Goal: Task Accomplishment & Management: Complete application form

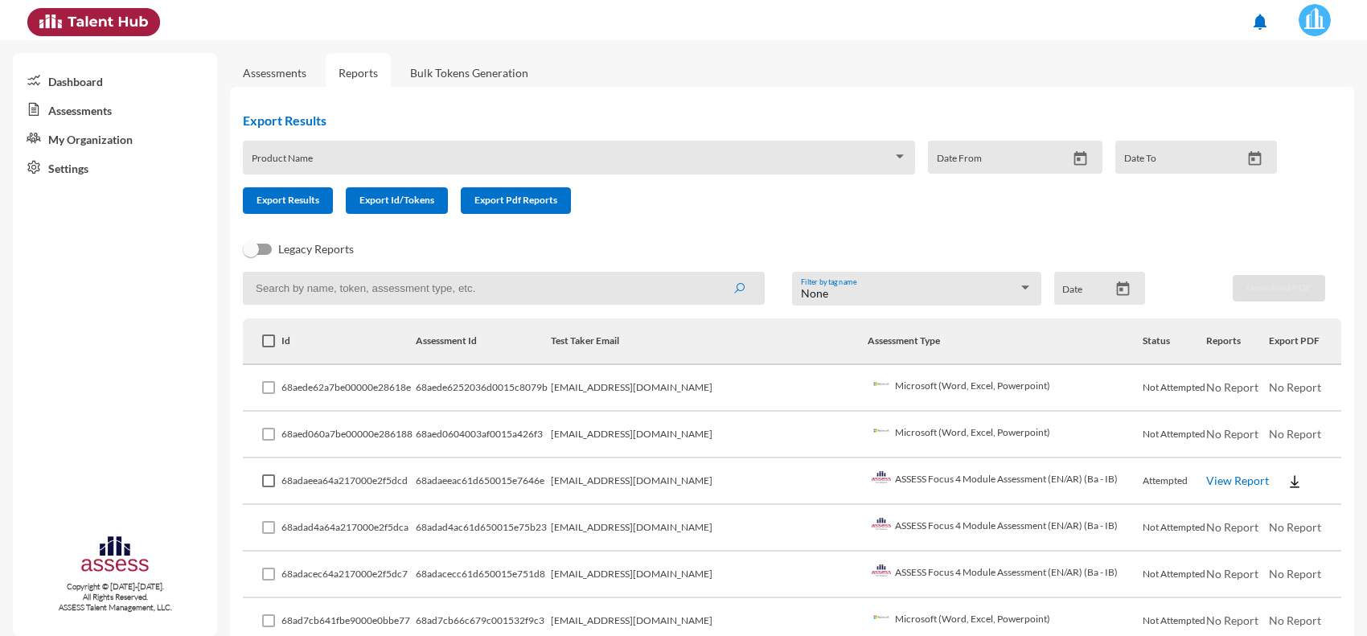
scroll to position [190, 0]
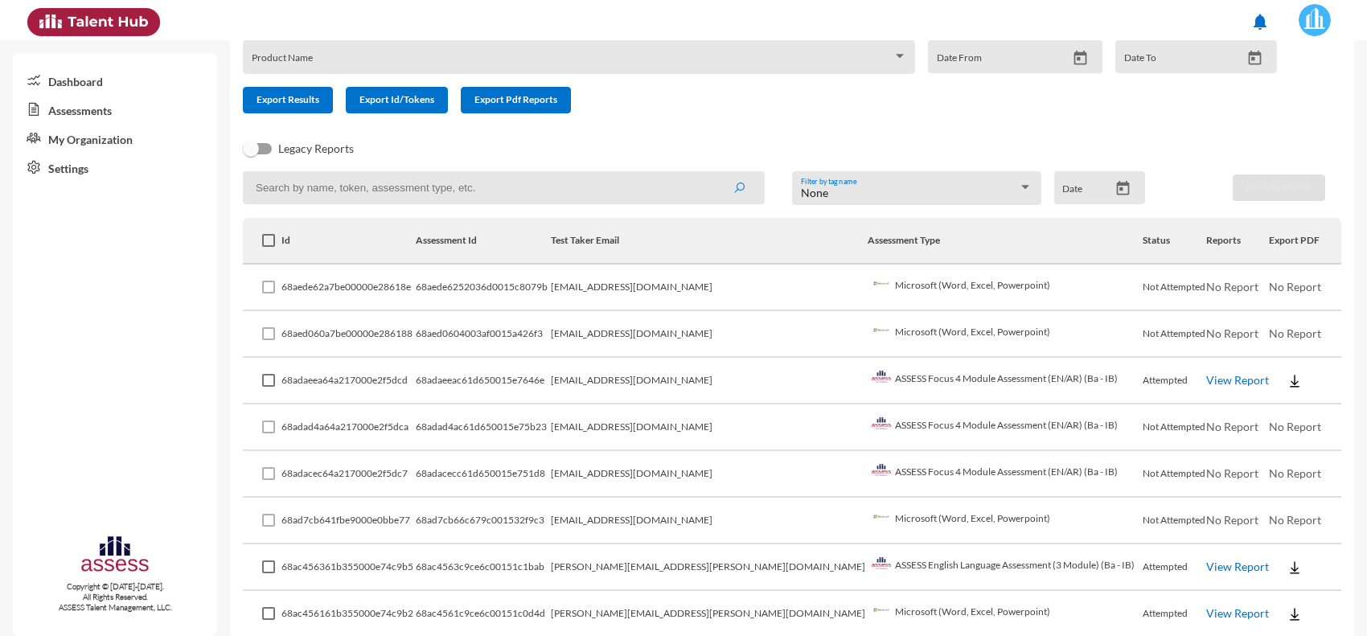
scroll to position [201, 0]
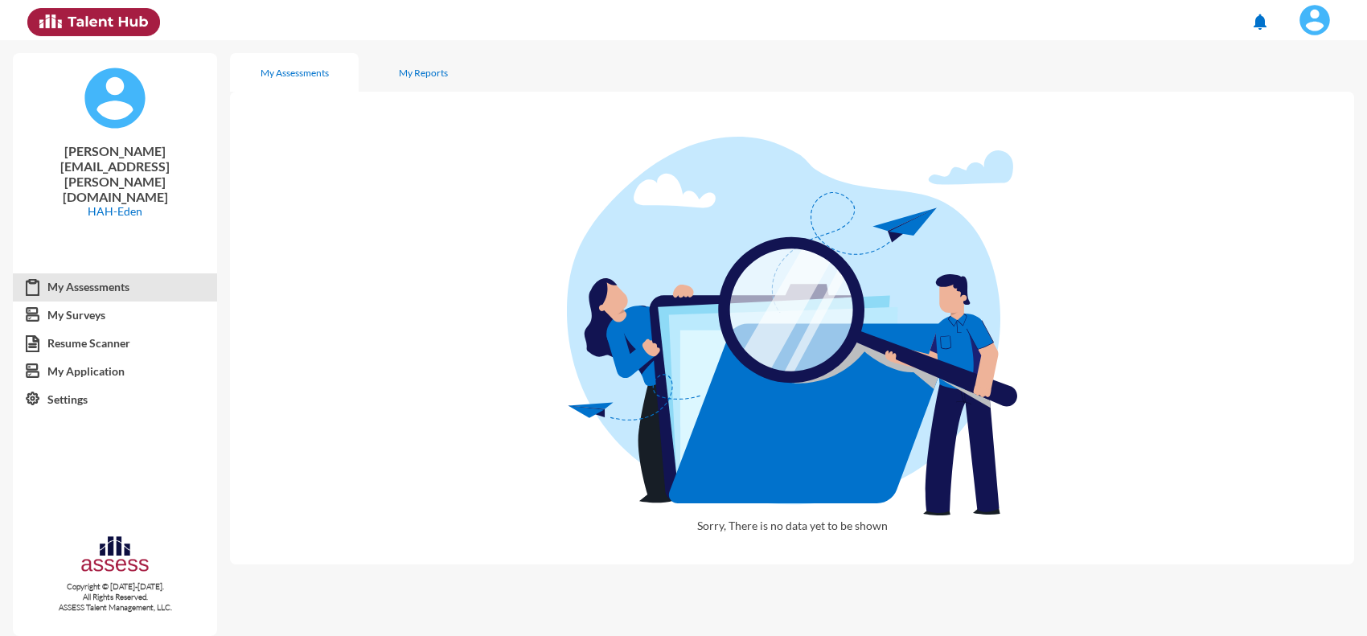
click at [1311, 22] on img at bounding box center [1314, 20] width 32 height 32
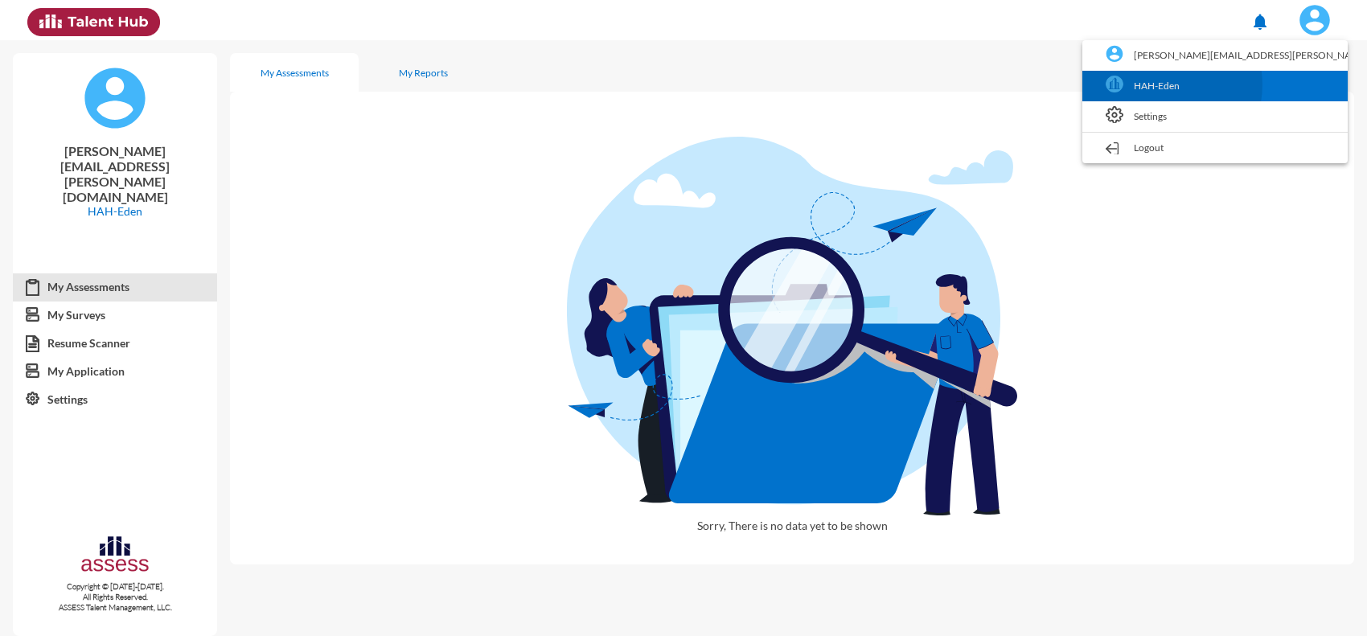
click at [1246, 84] on link "HAH-Eden" at bounding box center [1214, 86] width 249 height 31
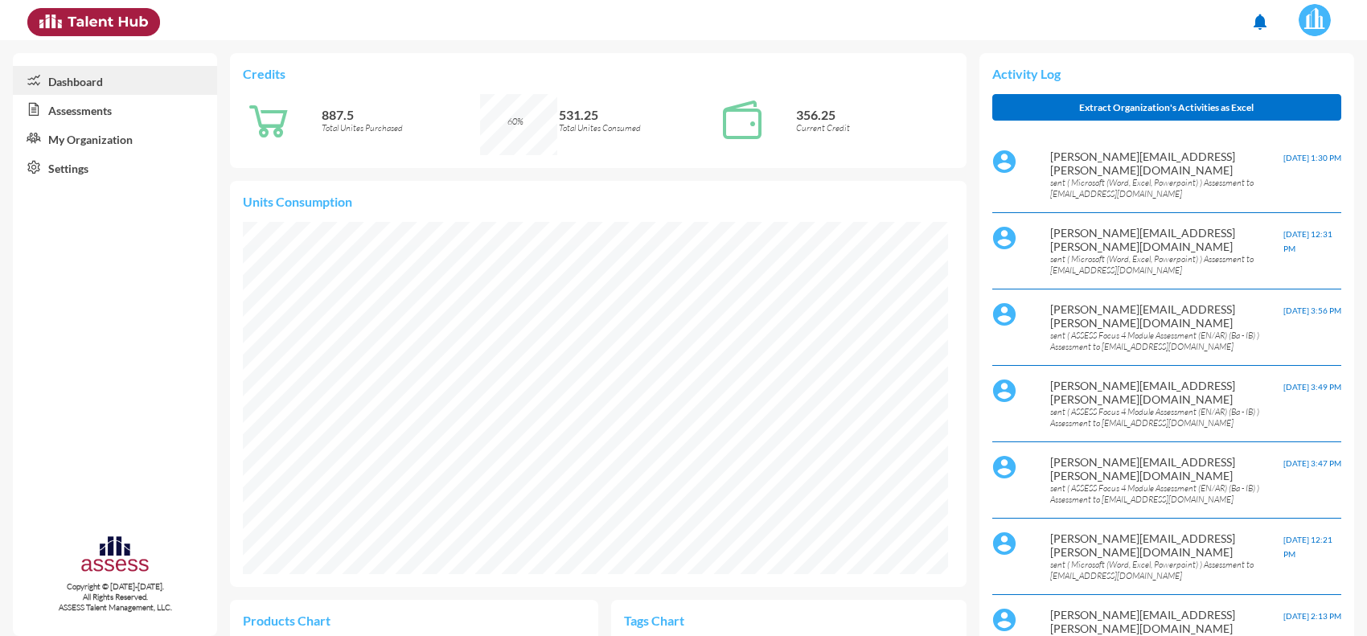
click at [107, 110] on link "Assessments" at bounding box center [115, 109] width 204 height 29
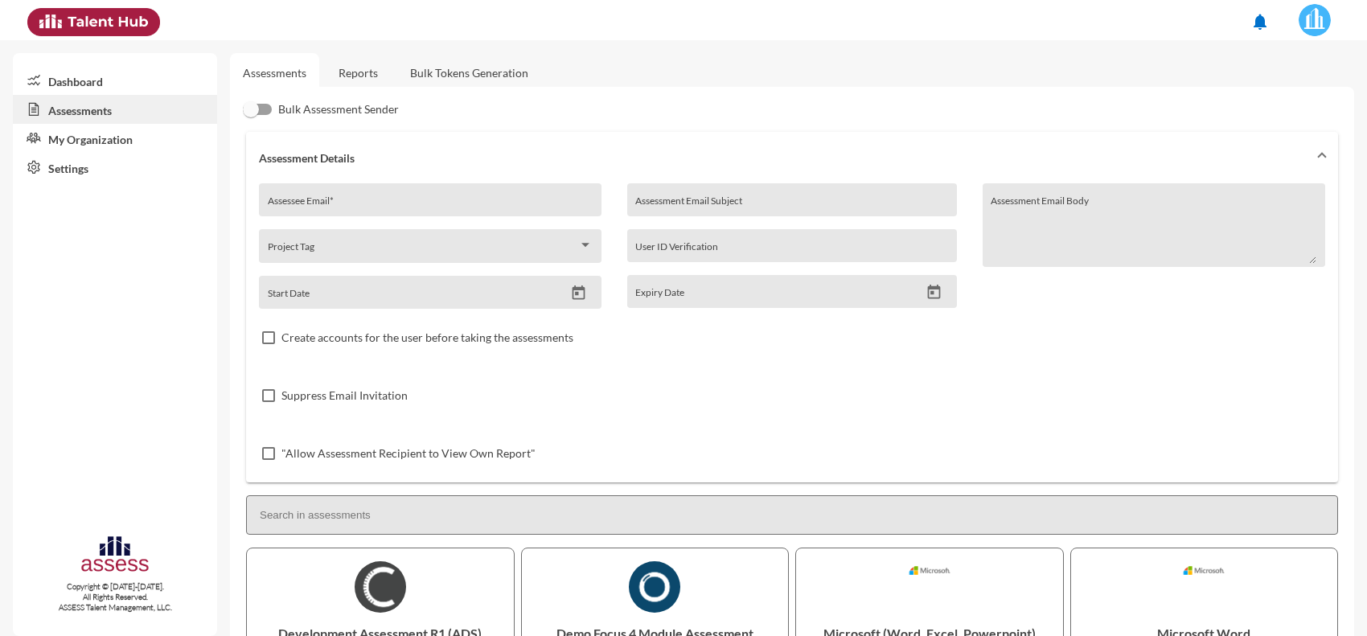
click at [375, 71] on link "Reports" at bounding box center [358, 72] width 65 height 39
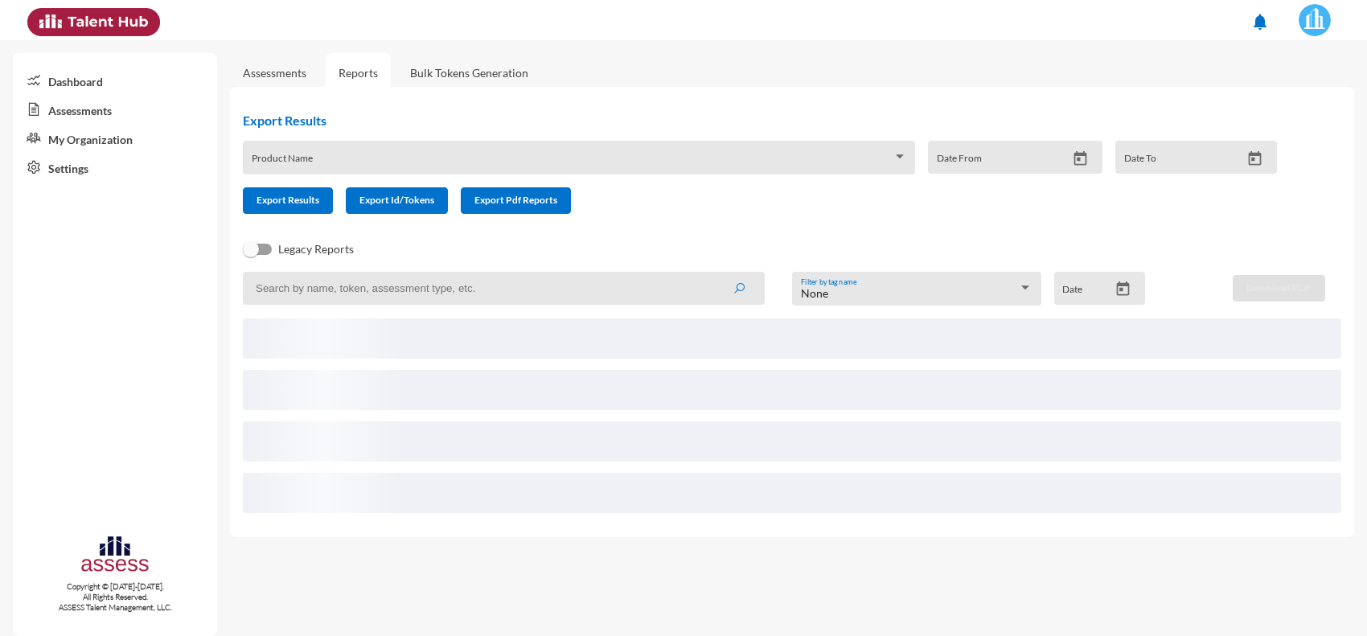
click at [283, 83] on link "Assessments" at bounding box center [274, 72] width 89 height 39
click at [283, 75] on link "Assessments" at bounding box center [275, 73] width 64 height 14
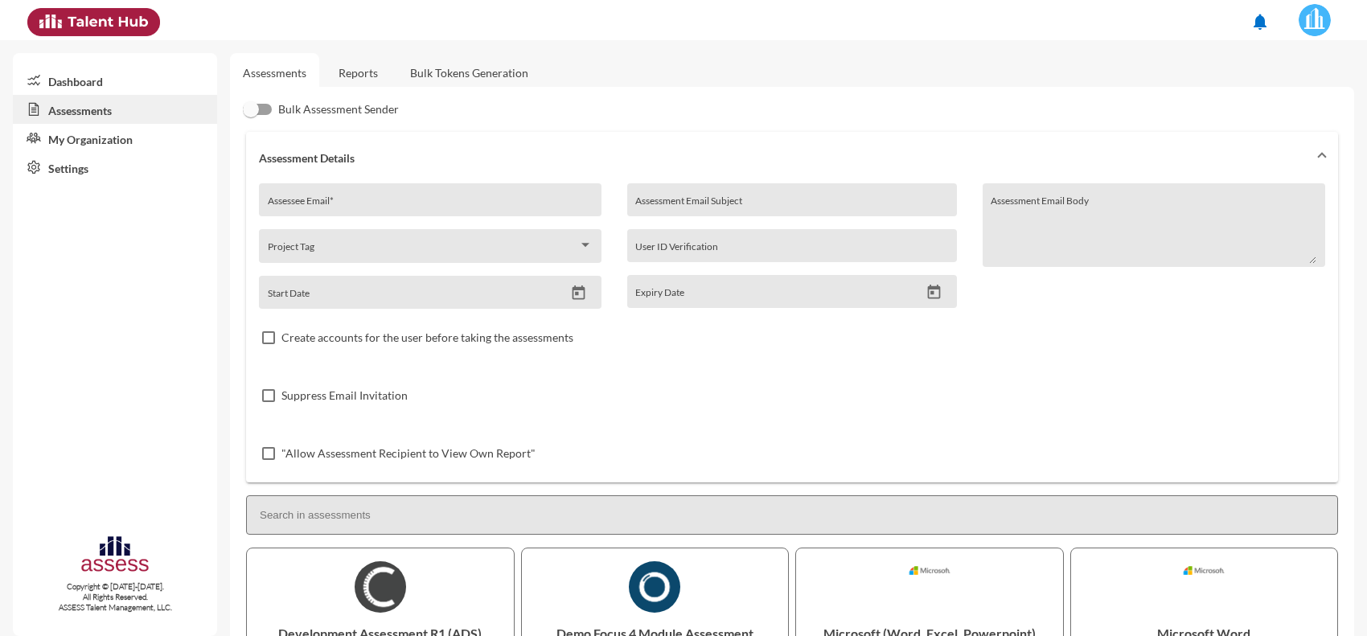
click at [328, 195] on div "Assessee Email *" at bounding box center [431, 204] width 326 height 24
paste input "[EMAIL_ADDRESS][DOMAIN_NAME]"
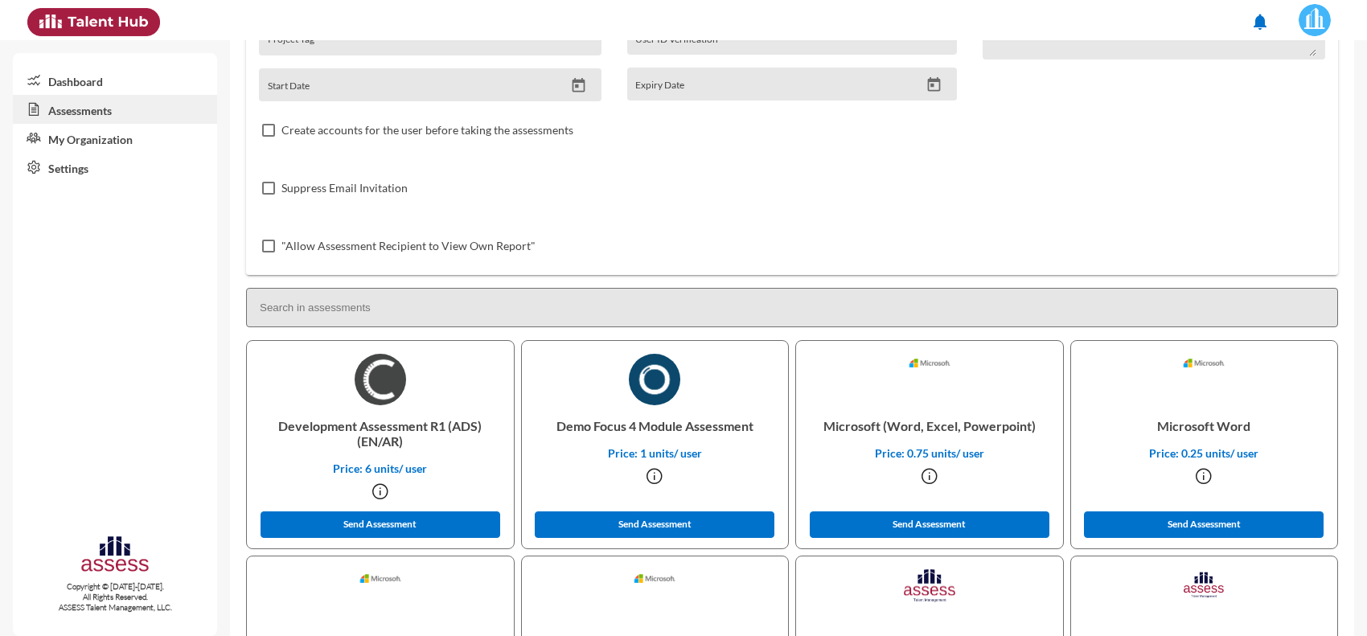
scroll to position [402, 0]
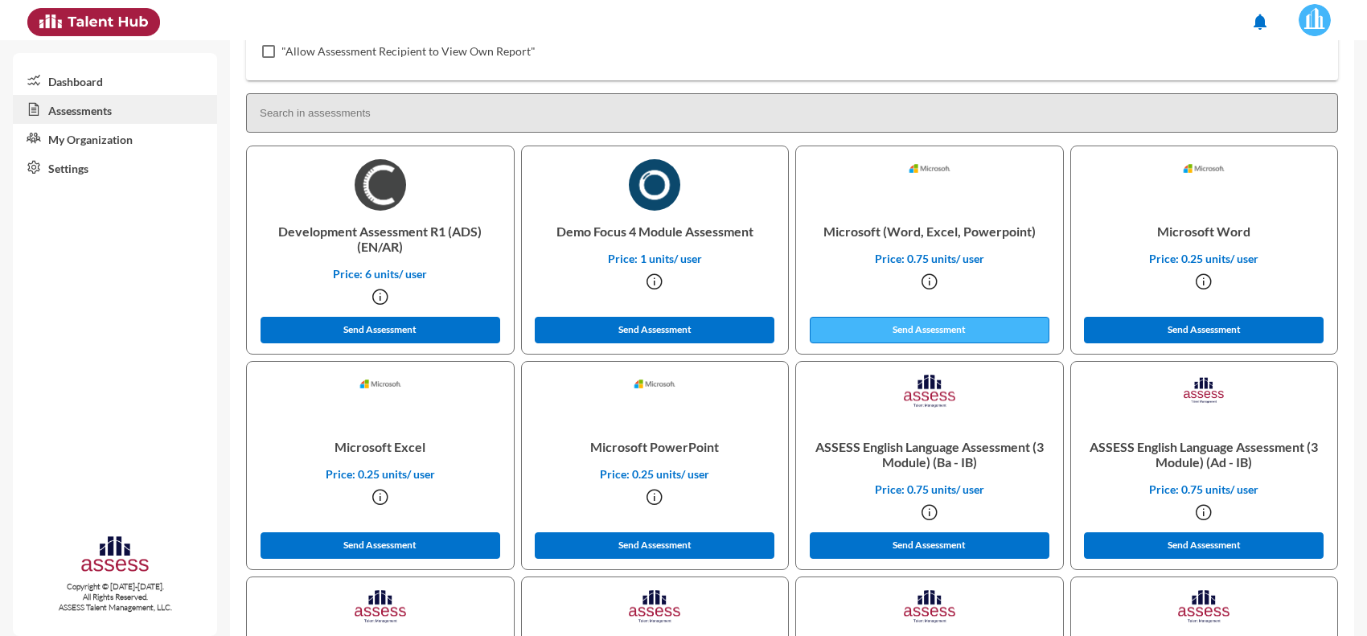
type input "[EMAIL_ADDRESS][DOMAIN_NAME]"
click at [867, 327] on button "Send Assessment" at bounding box center [930, 330] width 240 height 27
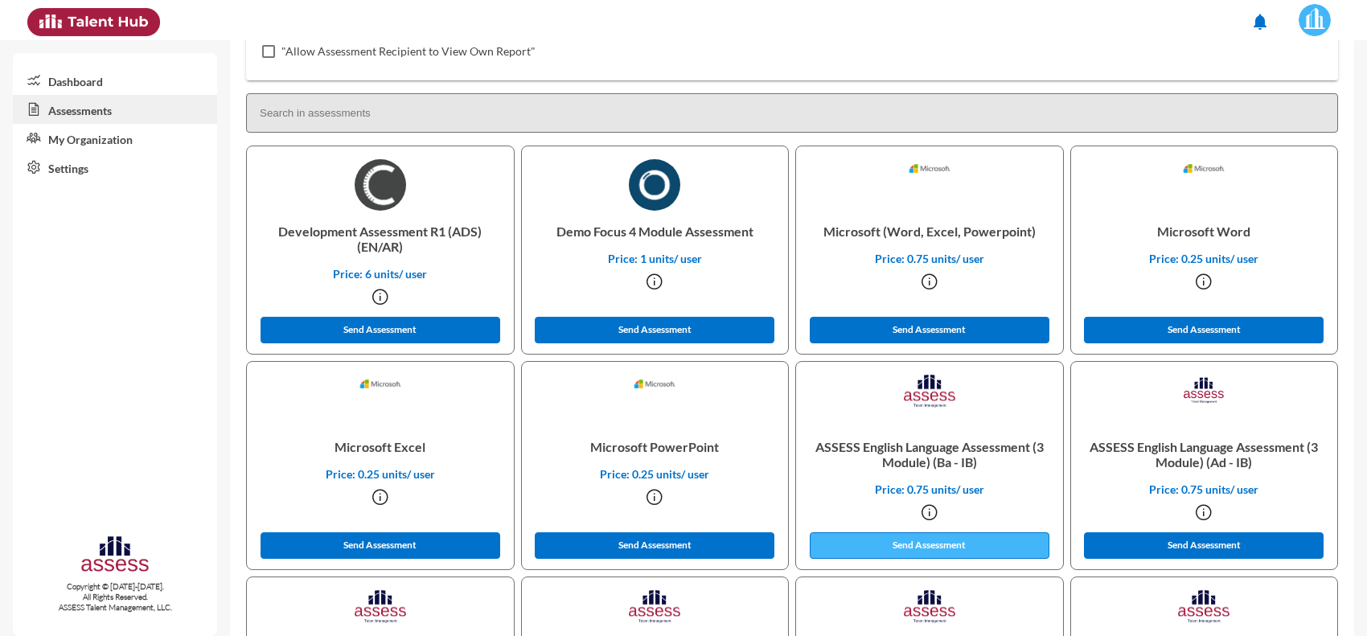
click at [902, 545] on button "Send Assessment" at bounding box center [930, 545] width 240 height 27
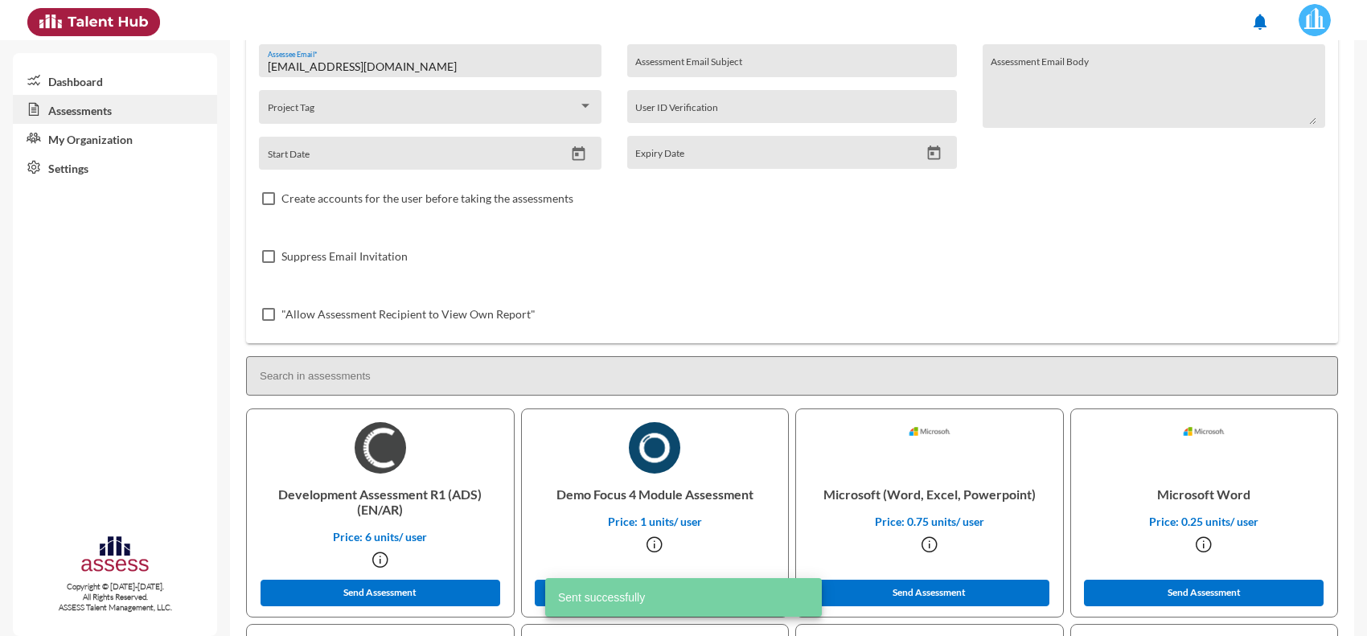
scroll to position [0, 0]
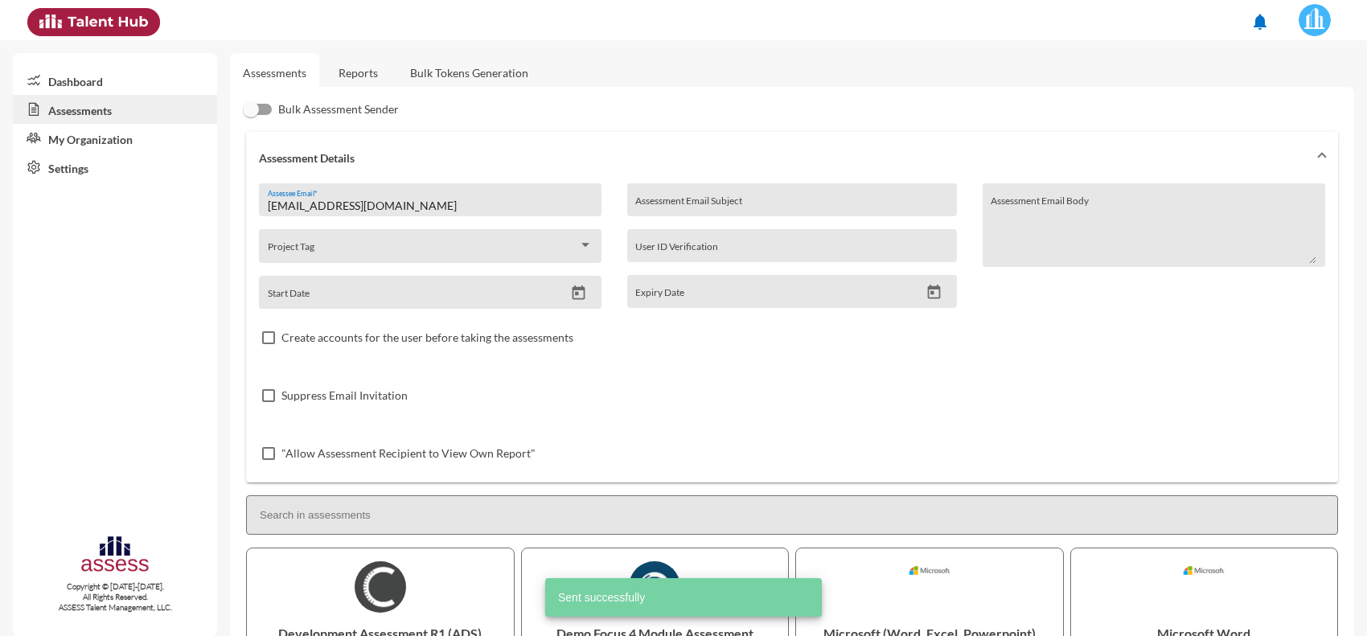
click at [363, 80] on link "Reports" at bounding box center [358, 72] width 65 height 39
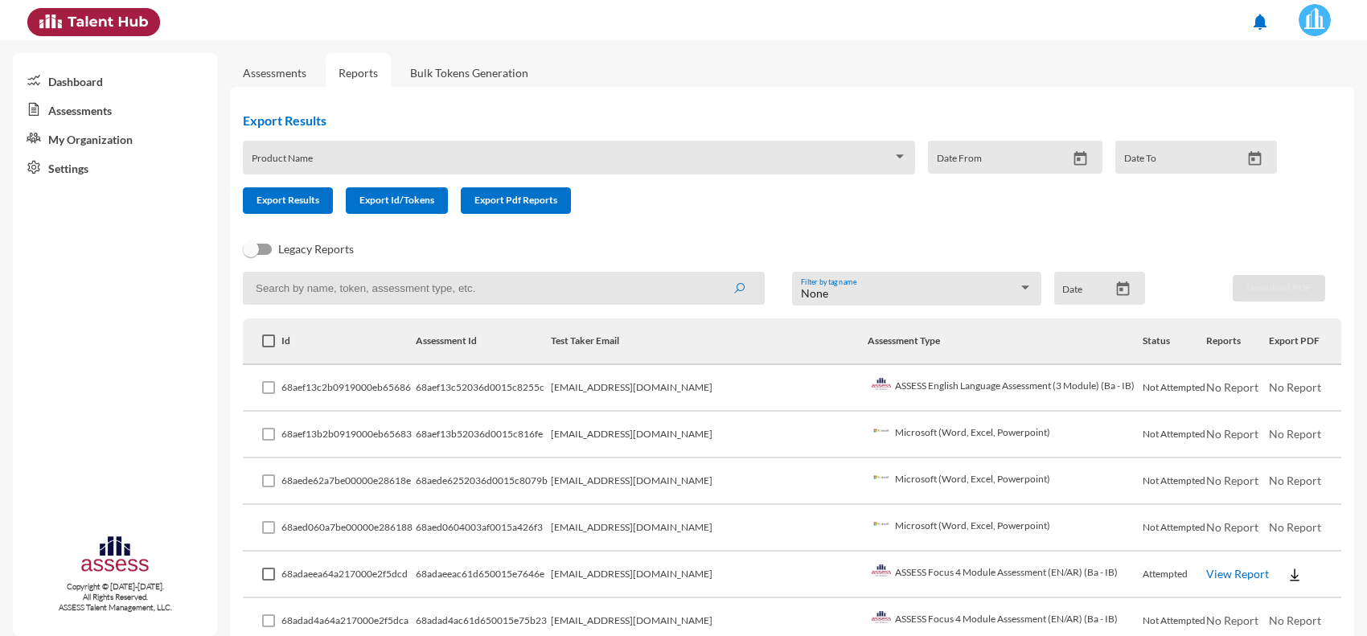
click at [293, 61] on link "Assessments" at bounding box center [274, 72] width 89 height 39
click at [289, 67] on link "Assessments" at bounding box center [275, 73] width 64 height 14
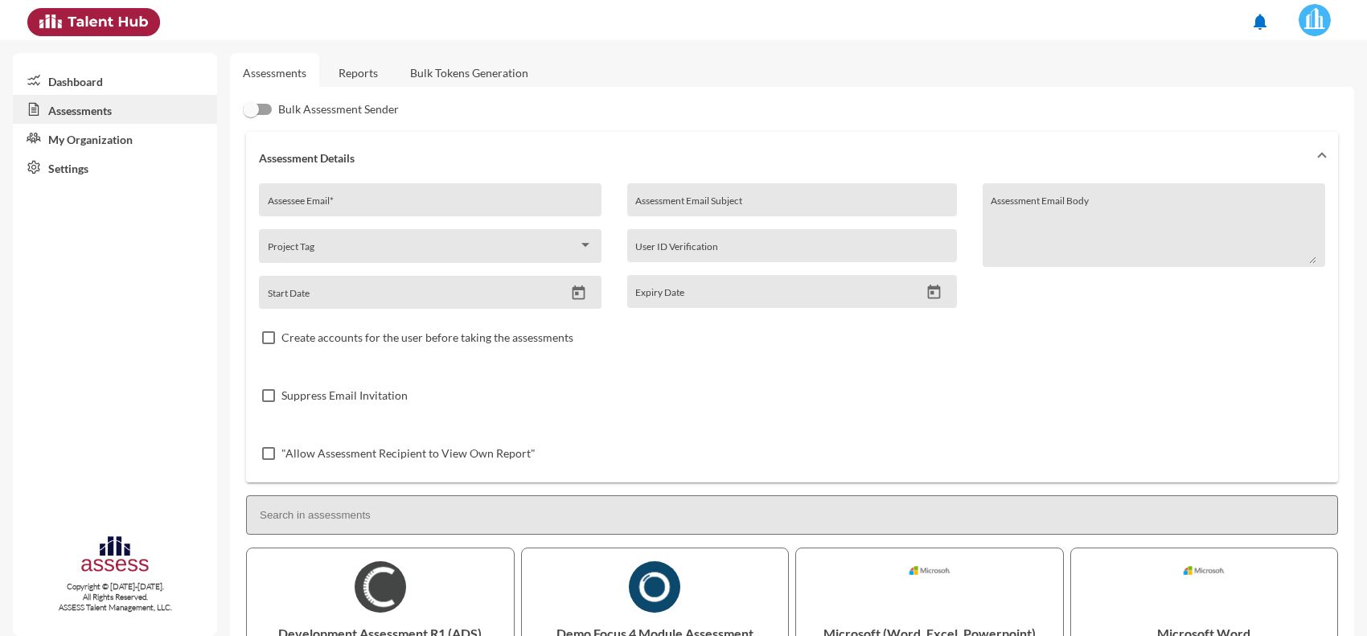
click at [358, 194] on div "Assessee Email *" at bounding box center [431, 204] width 326 height 24
paste input "[EMAIL_ADDRESS][DOMAIN_NAME]"
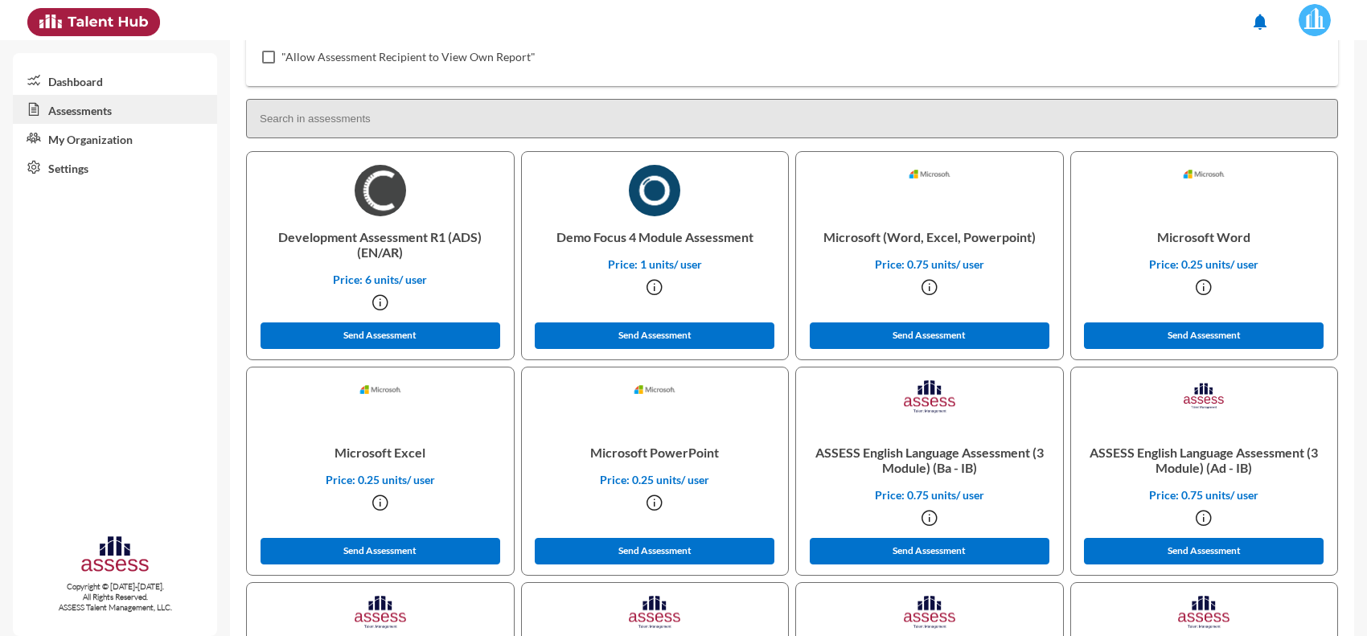
scroll to position [402, 0]
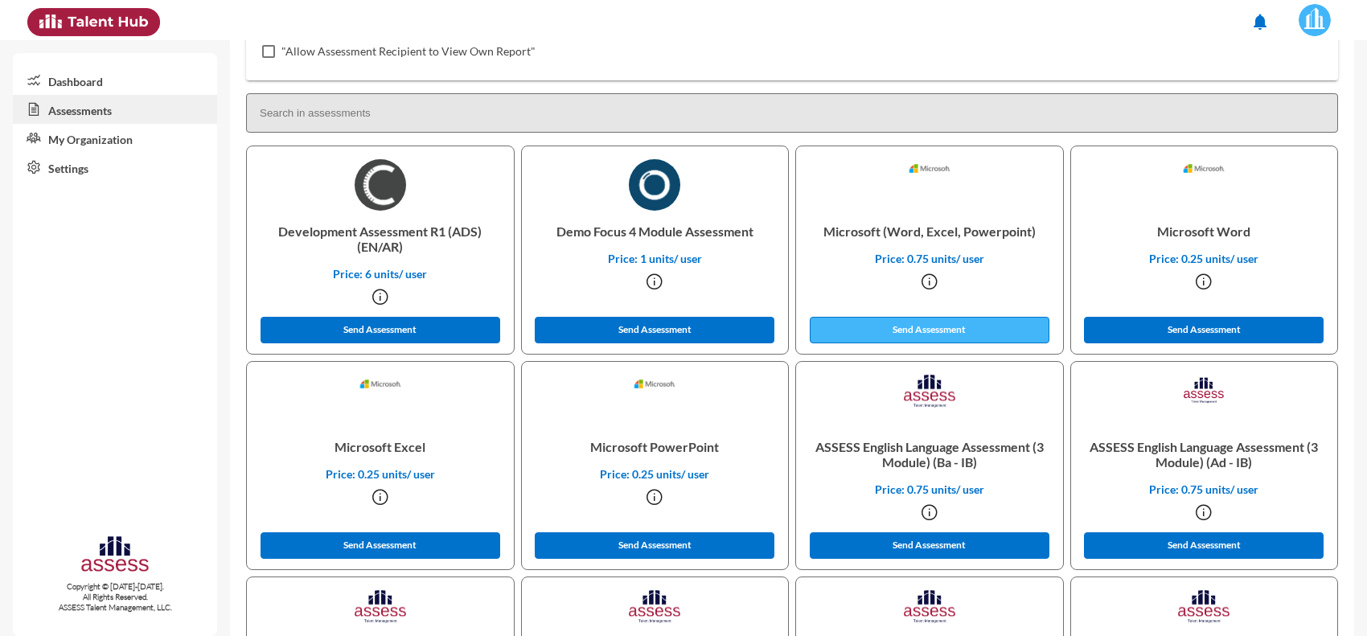
type input "[EMAIL_ADDRESS][DOMAIN_NAME]"
click at [867, 318] on button "Send Assessment" at bounding box center [930, 330] width 240 height 27
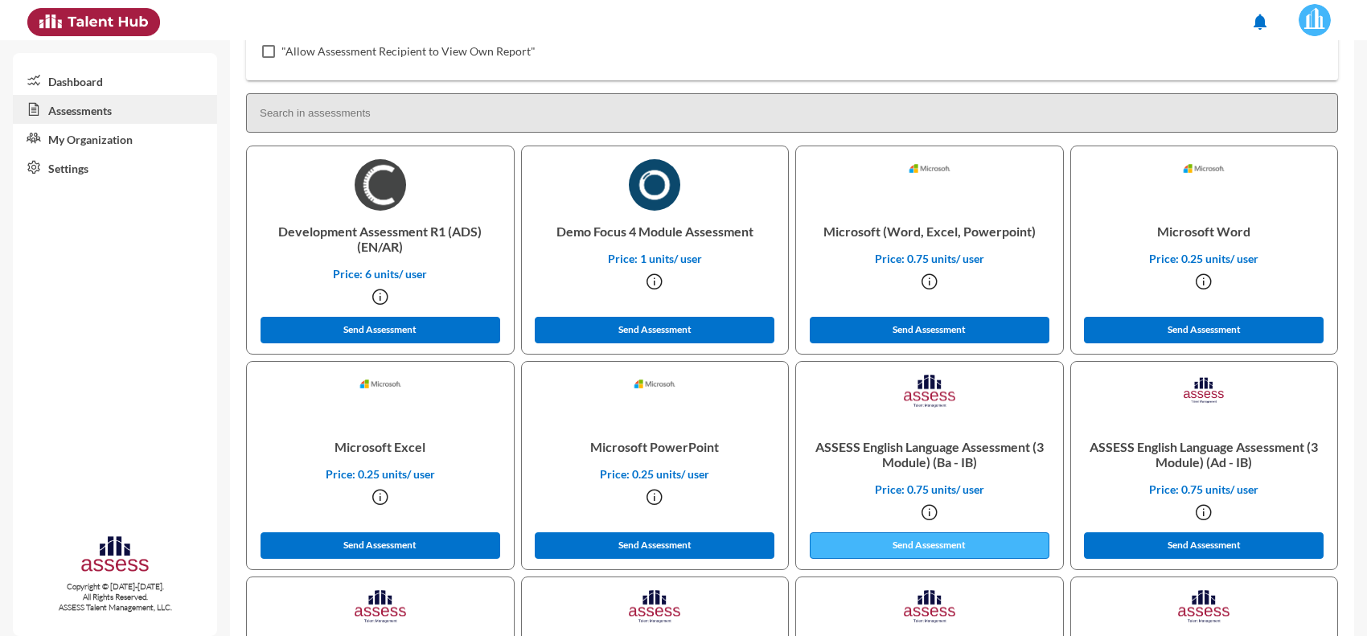
click at [941, 537] on button "Send Assessment" at bounding box center [930, 545] width 240 height 27
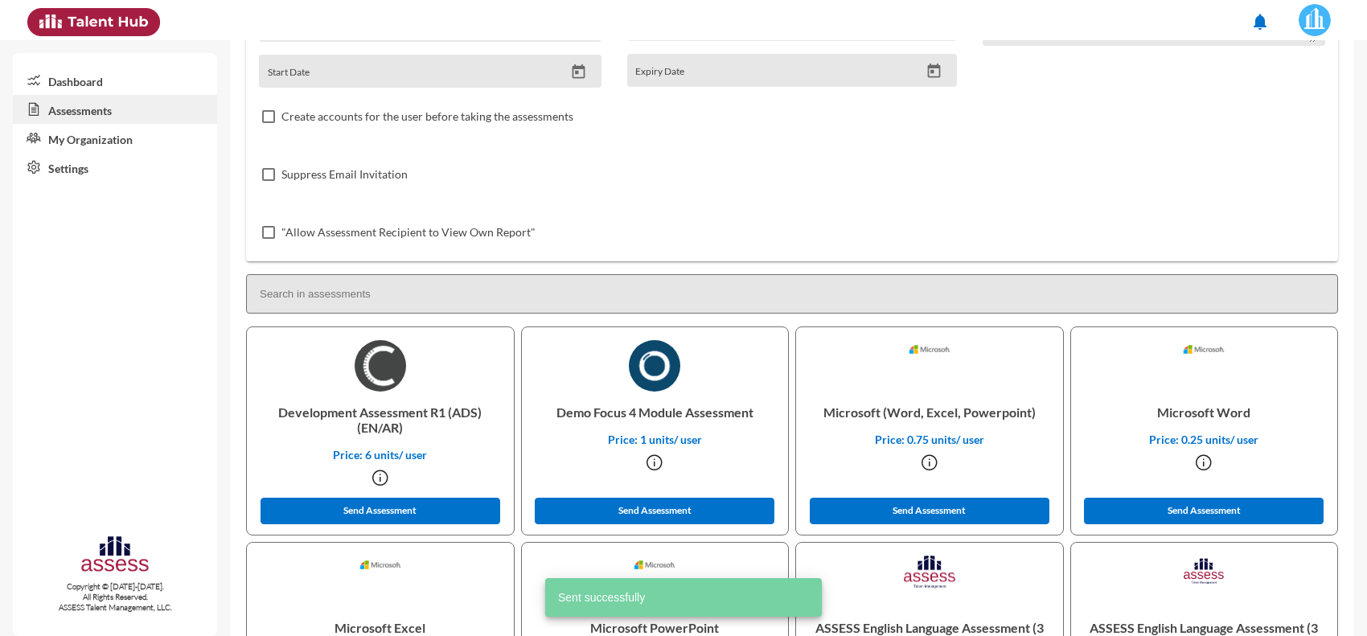
scroll to position [0, 0]
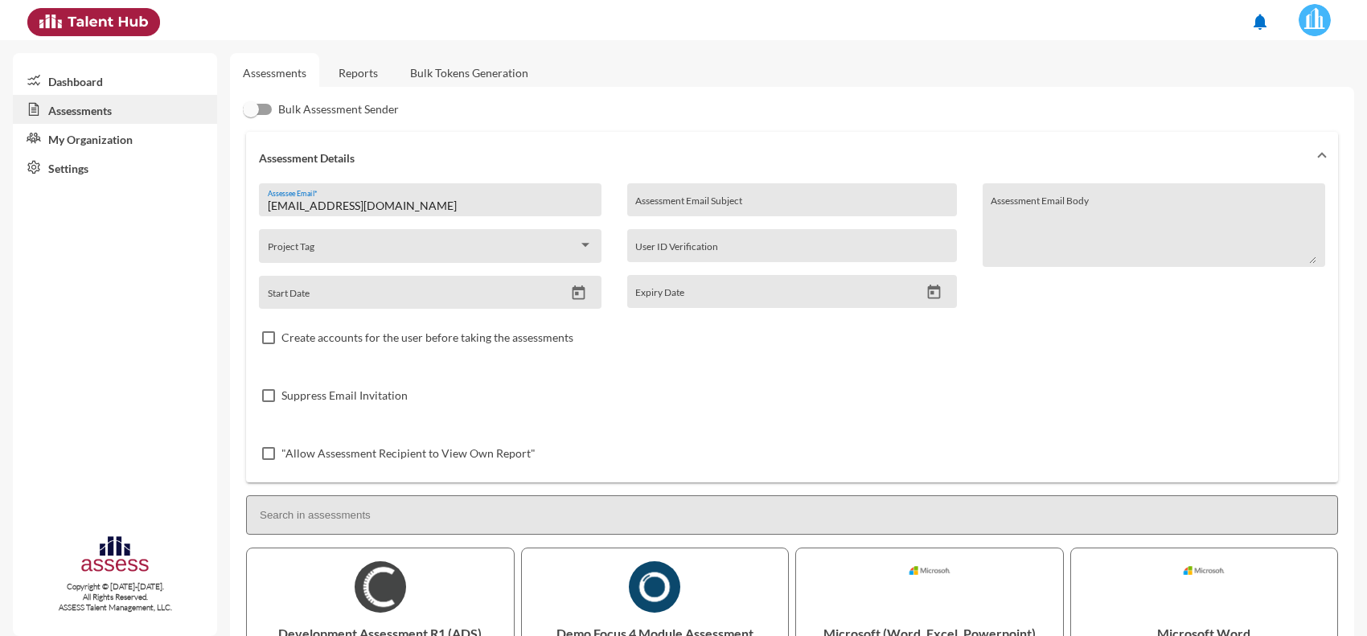
click at [376, 76] on link "Reports" at bounding box center [358, 72] width 65 height 39
